Goal: Task Accomplishment & Management: Manage account settings

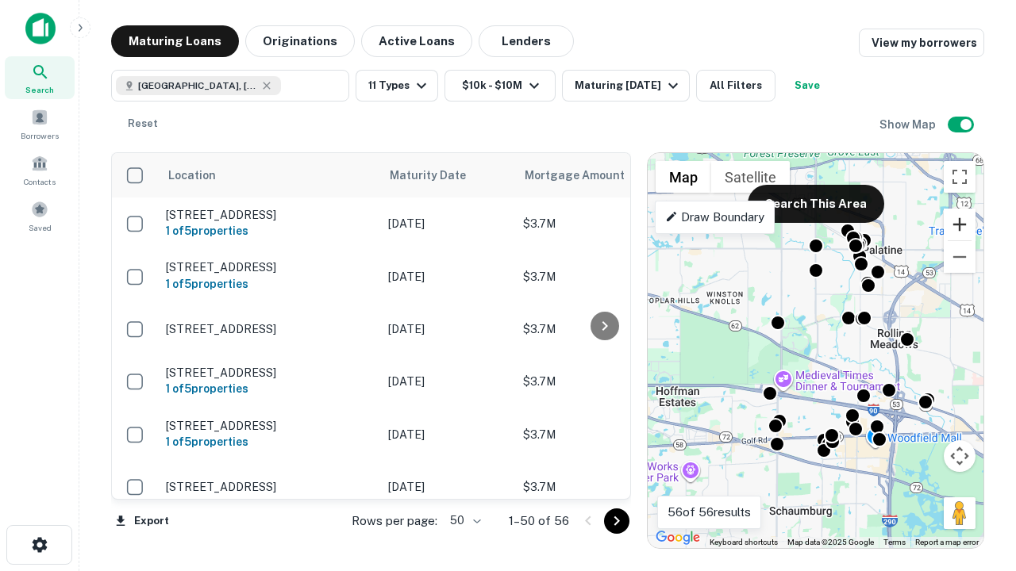
click at [960, 225] on button "Zoom in" at bounding box center [960, 225] width 32 height 32
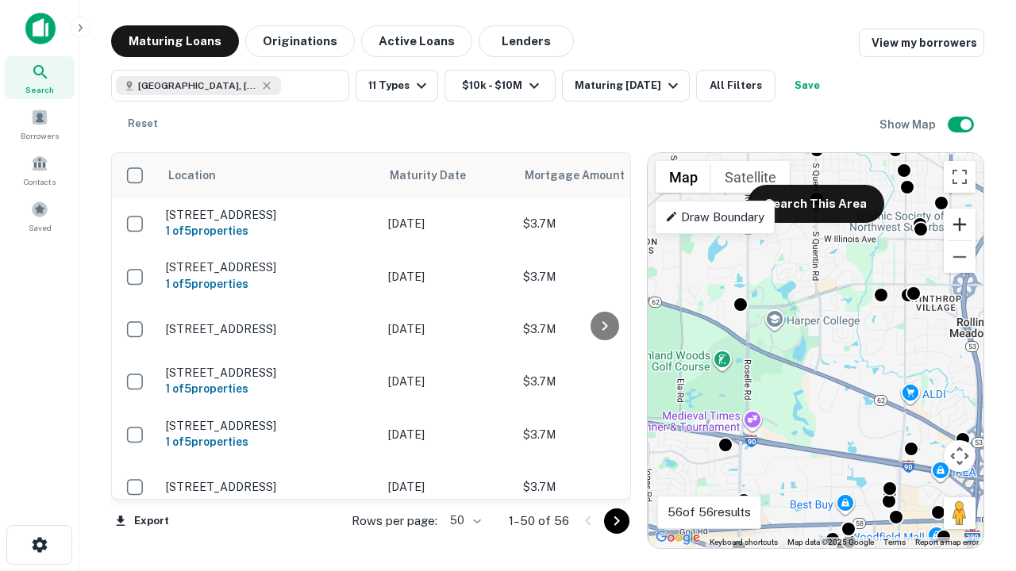
click at [960, 225] on button "Zoom in" at bounding box center [960, 225] width 32 height 32
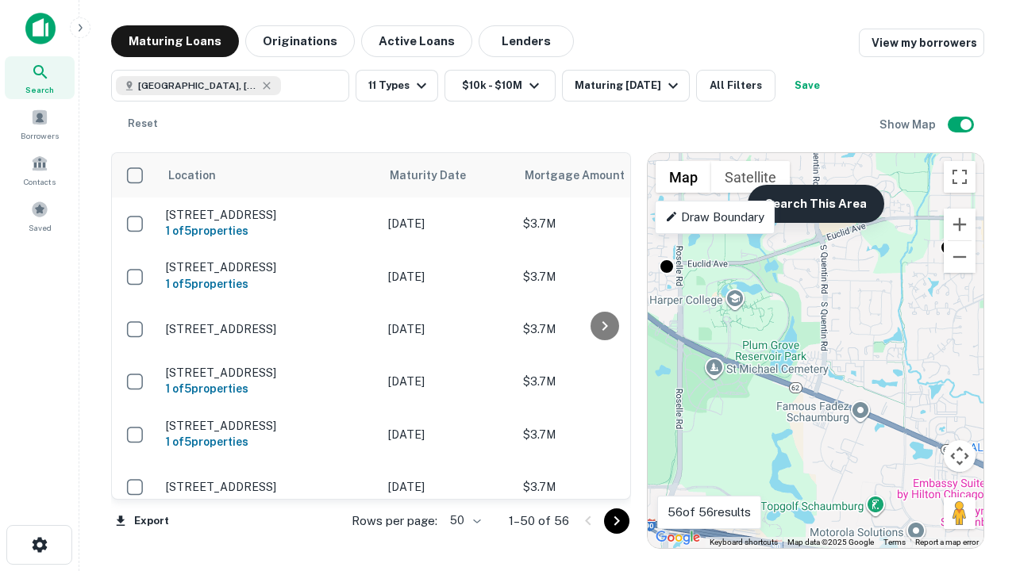
click at [815, 204] on button "Search This Area" at bounding box center [816, 204] width 137 height 38
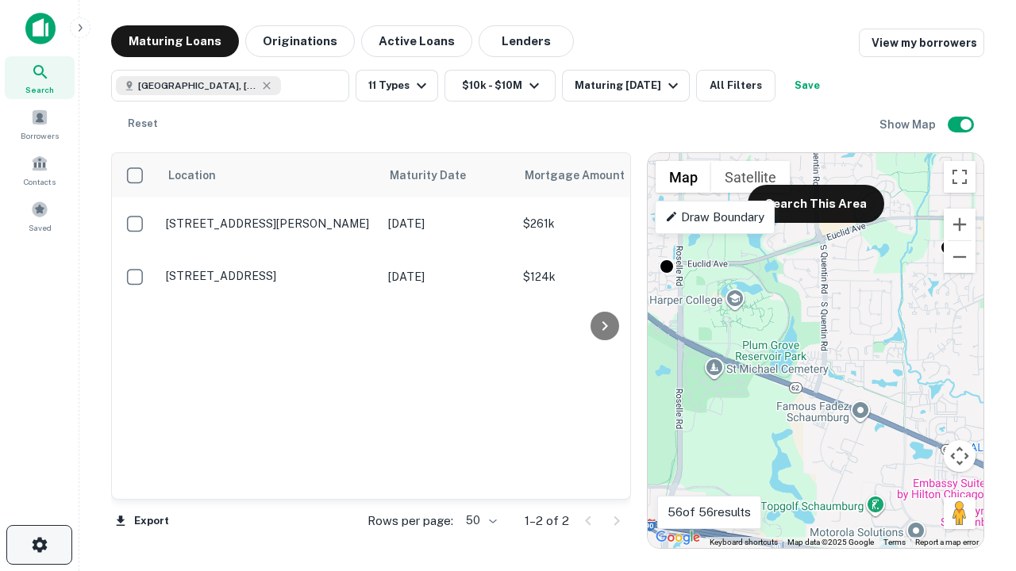
click at [39, 545] on icon "button" at bounding box center [39, 545] width 19 height 19
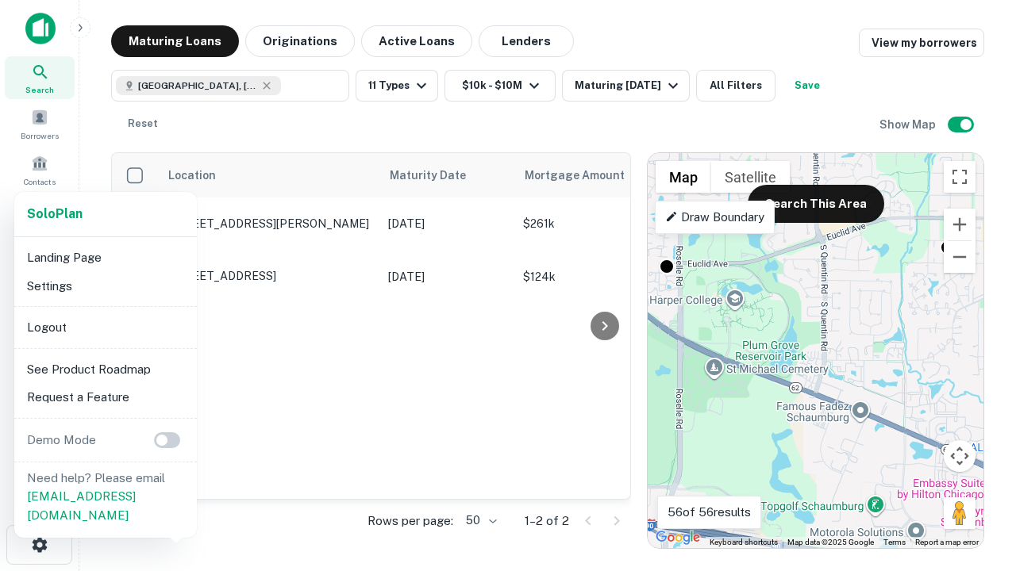
click at [105, 327] on li "Logout" at bounding box center [106, 328] width 170 height 29
